Goal: Transaction & Acquisition: Purchase product/service

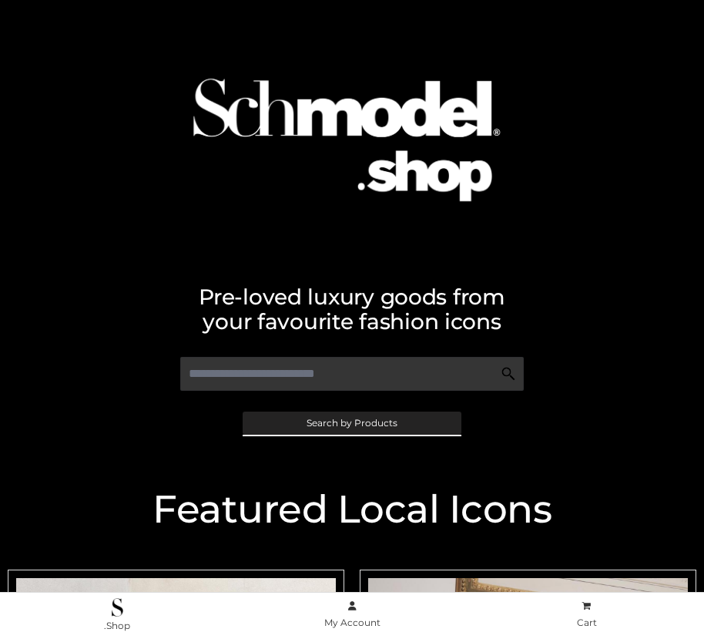
click at [351, 422] on span "Search by Products" at bounding box center [352, 422] width 91 height 9
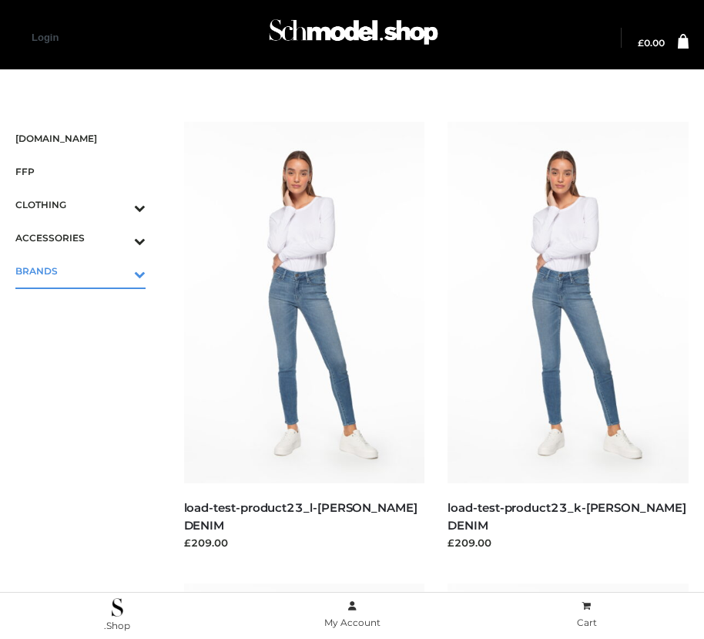
click at [118, 270] on icon "Toggle Submenu" at bounding box center [59, 274] width 173 height 18
click at [88, 337] on span "PARKERSMITH" at bounding box center [88, 337] width 115 height 18
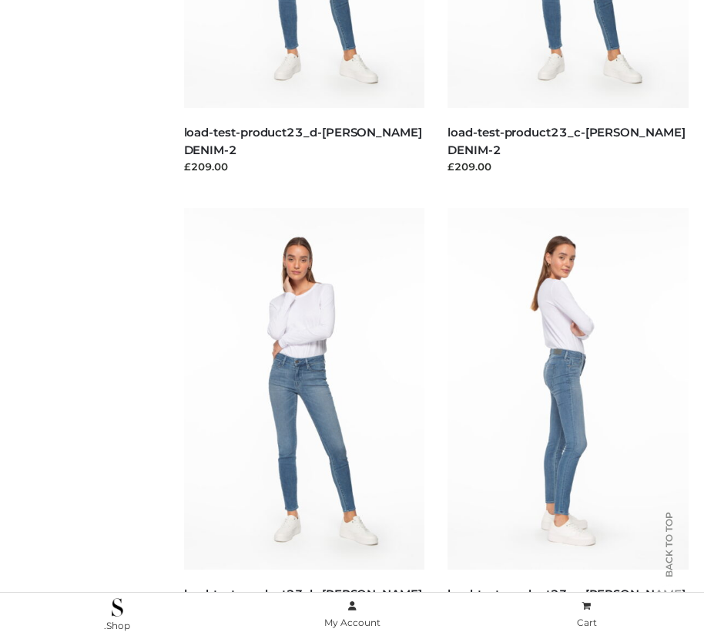
click at [568, 423] on img at bounding box center [568, 388] width 241 height 361
